Goal: Use online tool/utility: Utilize a website feature to perform a specific function

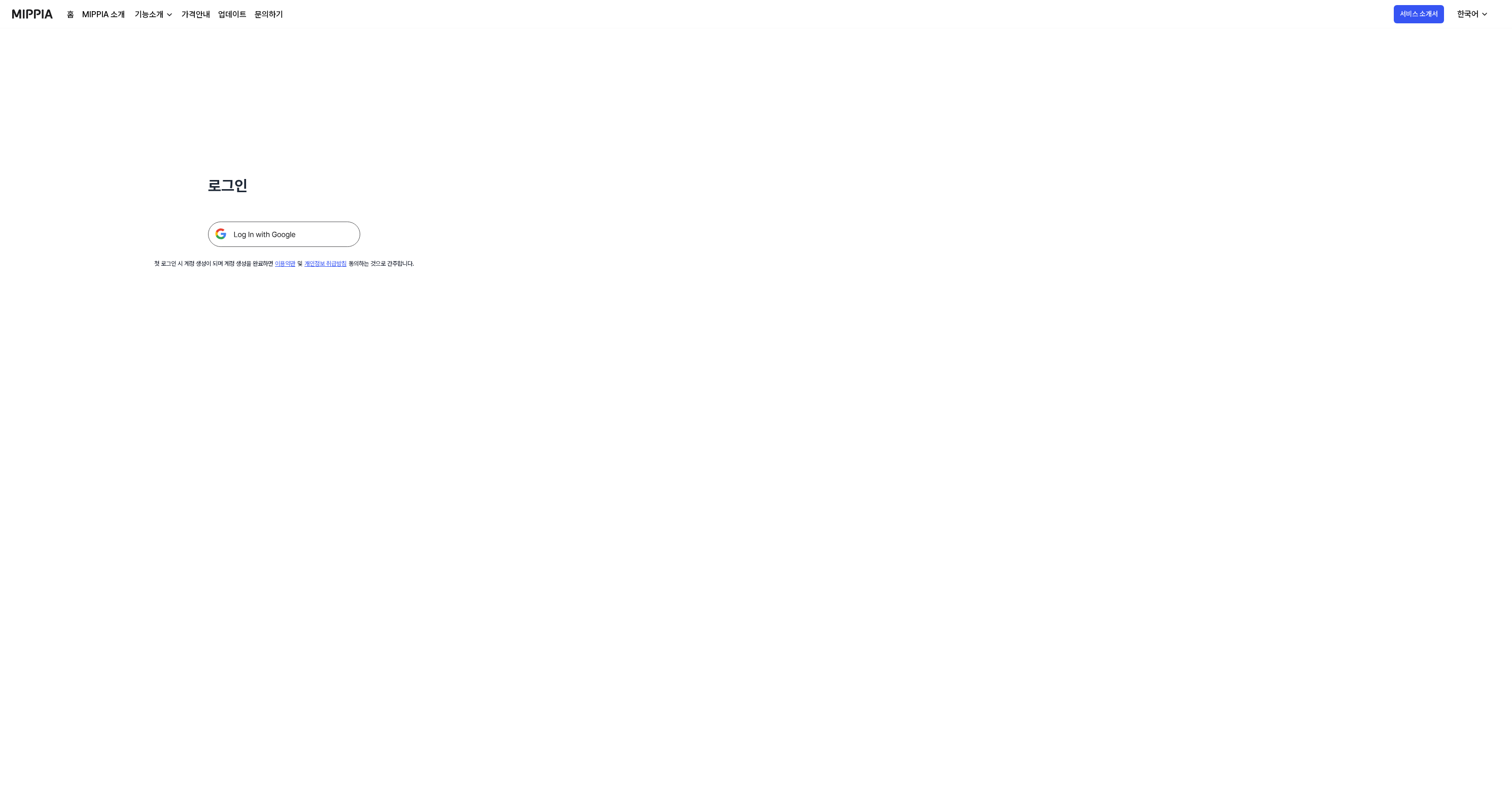
click at [304, 235] on img at bounding box center [284, 234] width 152 height 25
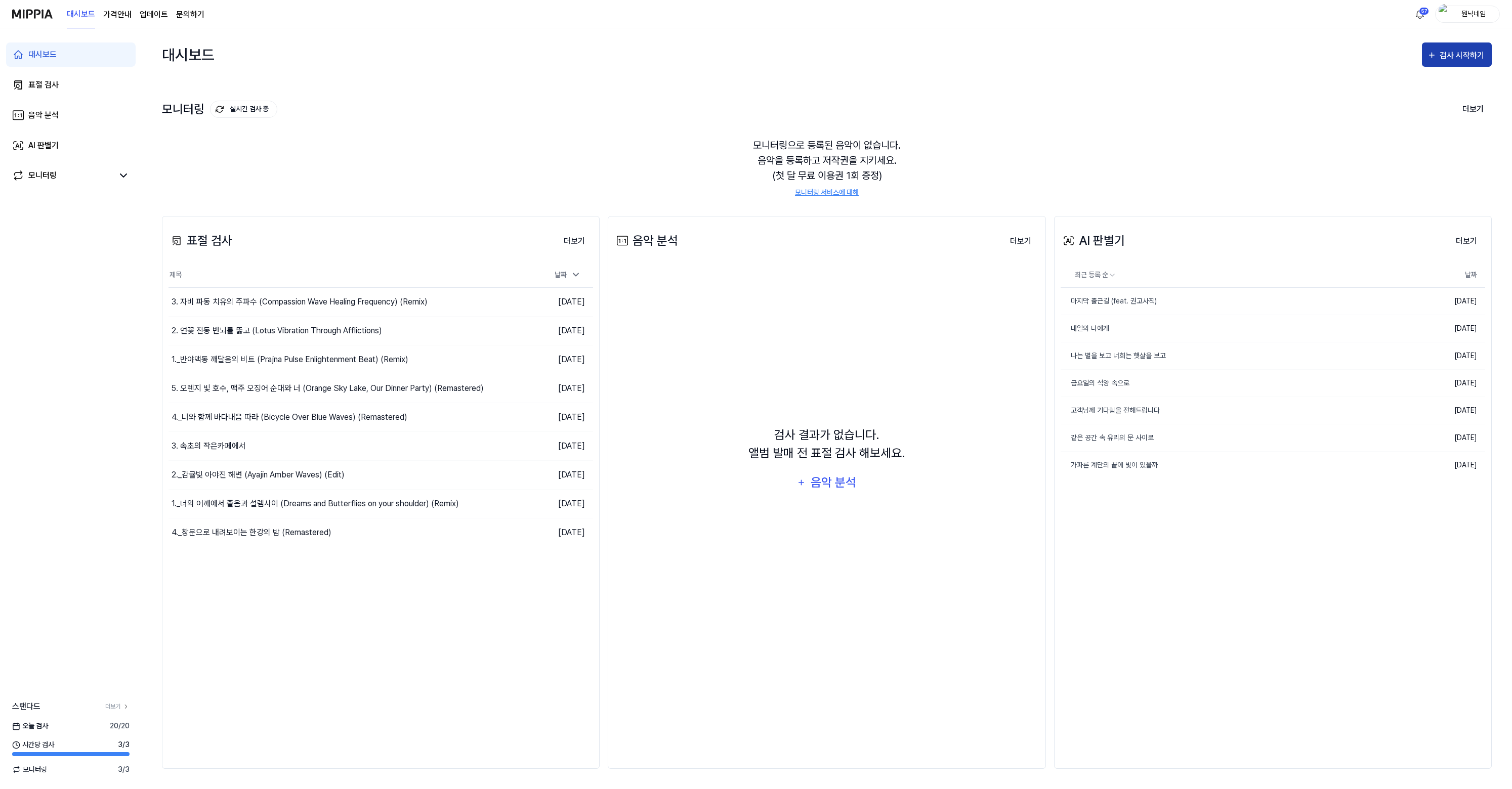
click at [1431, 53] on icon "button" at bounding box center [1432, 54] width 9 height 12
click at [1411, 84] on div "표절 검사" at bounding box center [1438, 87] width 88 height 13
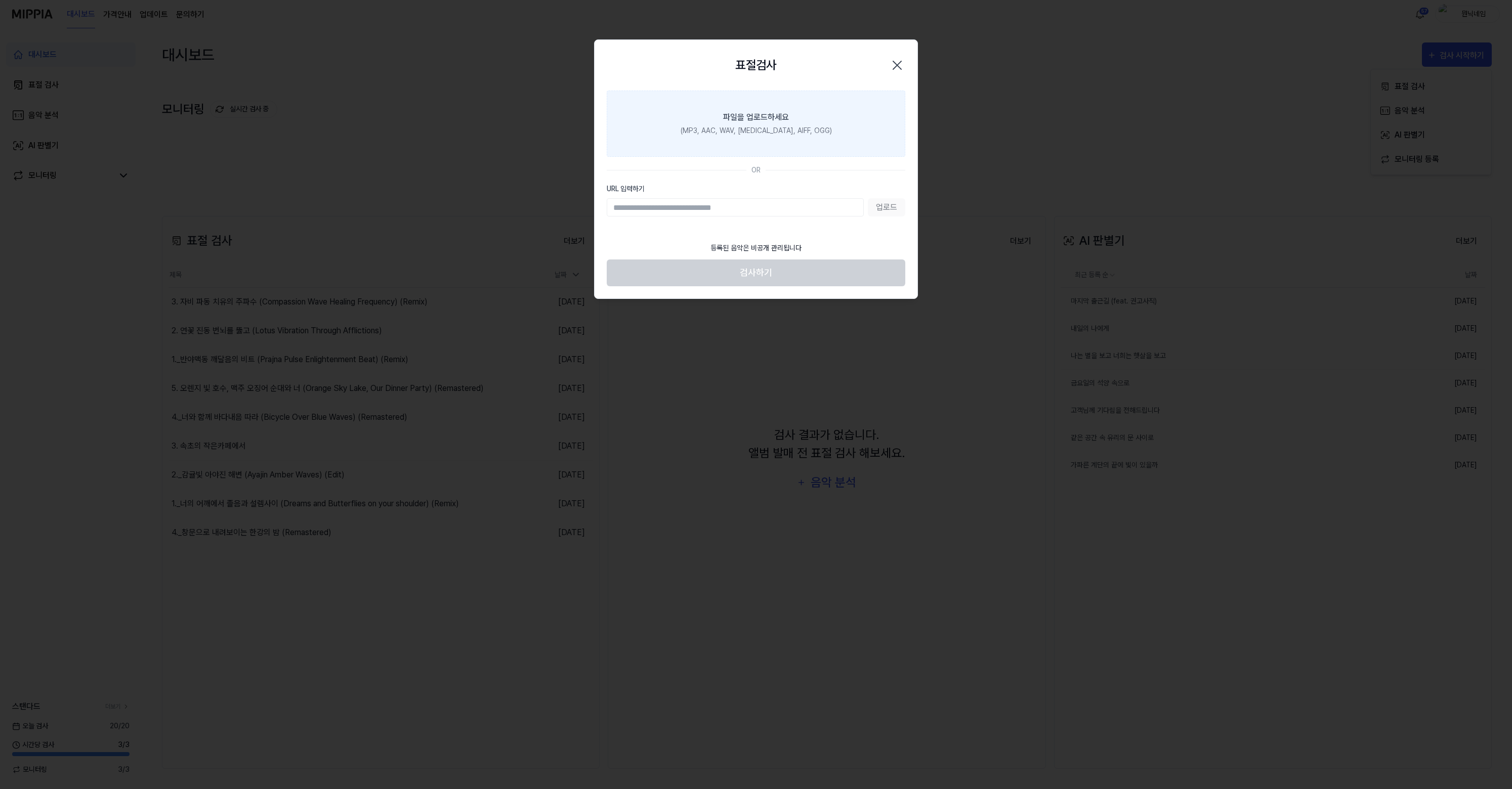
click at [797, 122] on label "파일을 업로드하세요 (MP3, AAC, WAV, FLAC, AIFF, OGG)" at bounding box center [756, 124] width 299 height 66
click at [0, 0] on input "파일을 업로드하세요 (MP3, AAC, WAV, FLAC, AIFF, OGG)" at bounding box center [0, 0] width 0 height 0
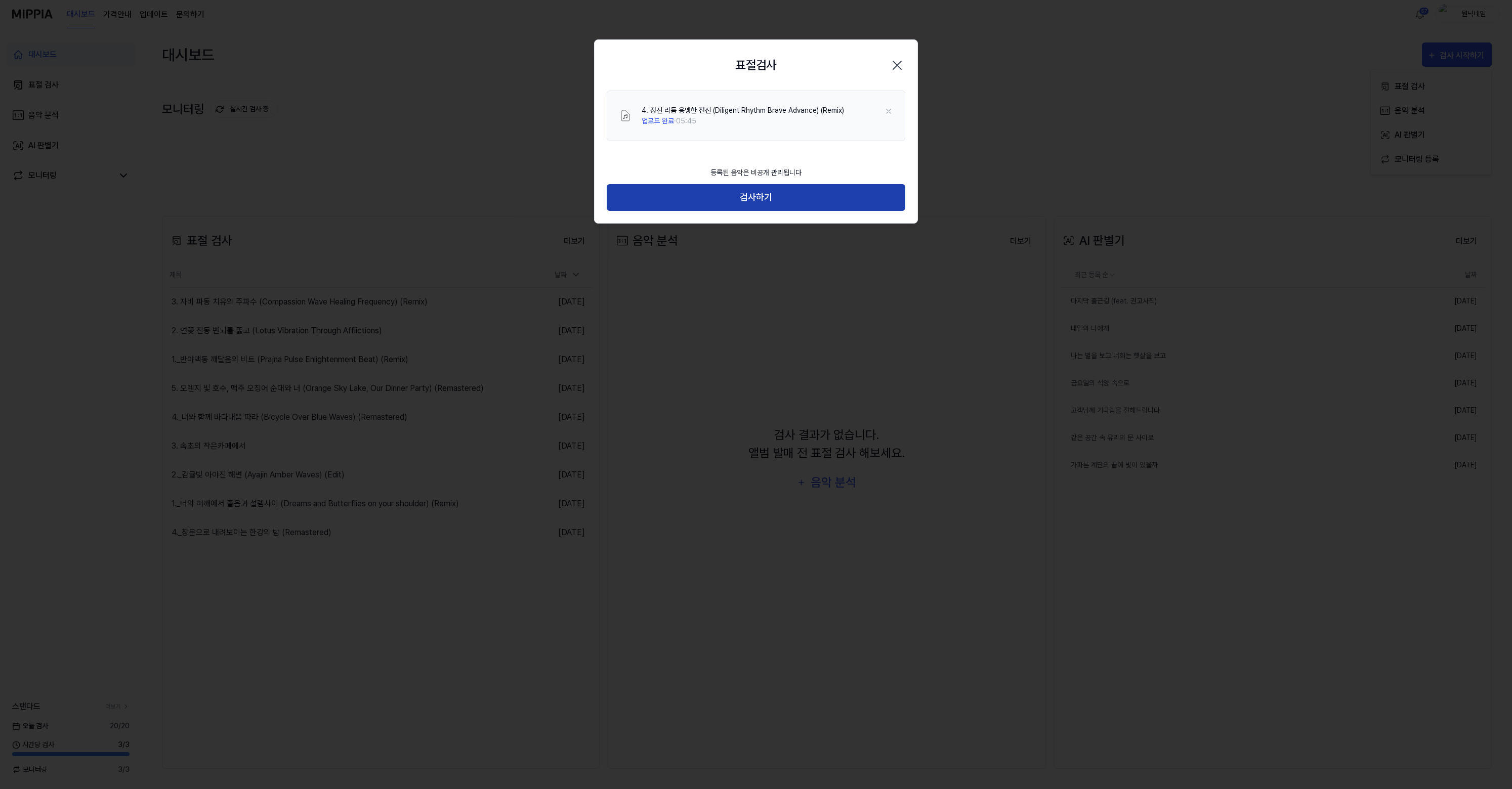
click at [735, 200] on button "검사하기" at bounding box center [756, 197] width 299 height 27
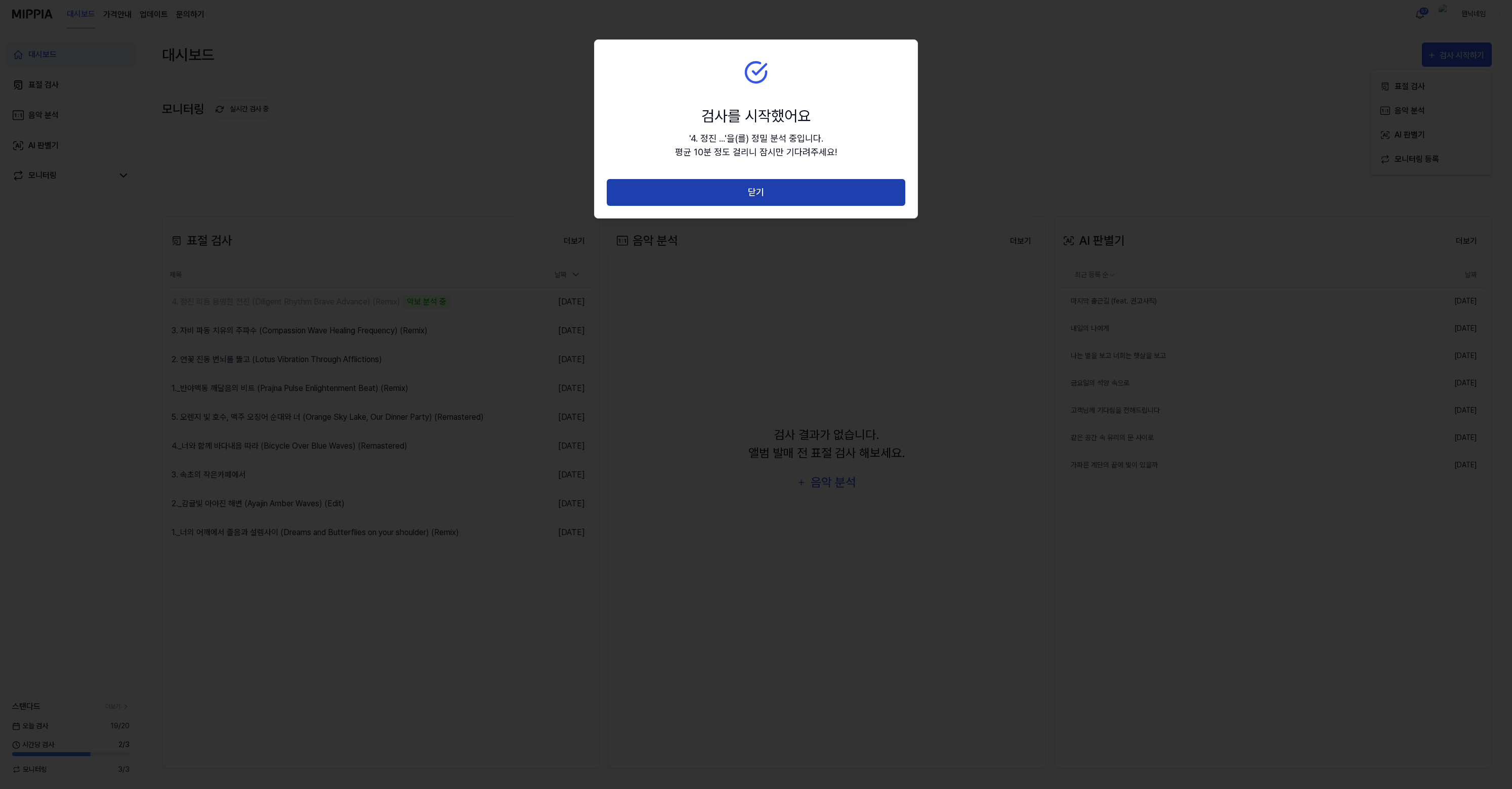
click at [774, 189] on button "닫기" at bounding box center [756, 192] width 299 height 27
